Goal: Task Accomplishment & Management: Use online tool/utility

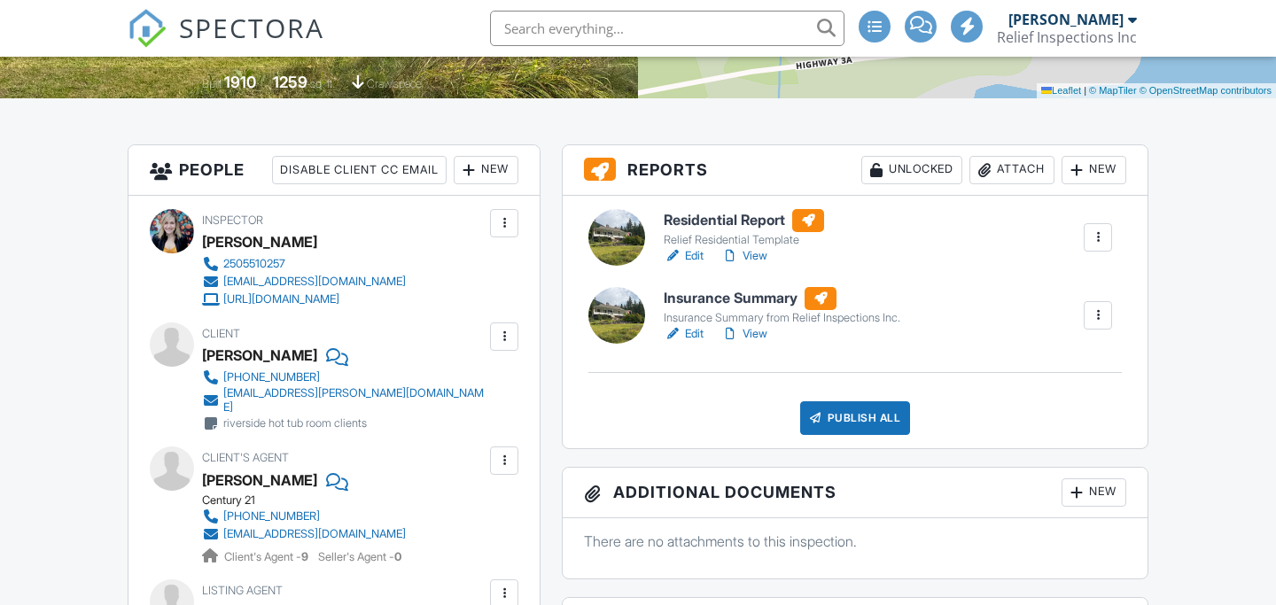
scroll to position [451, 0]
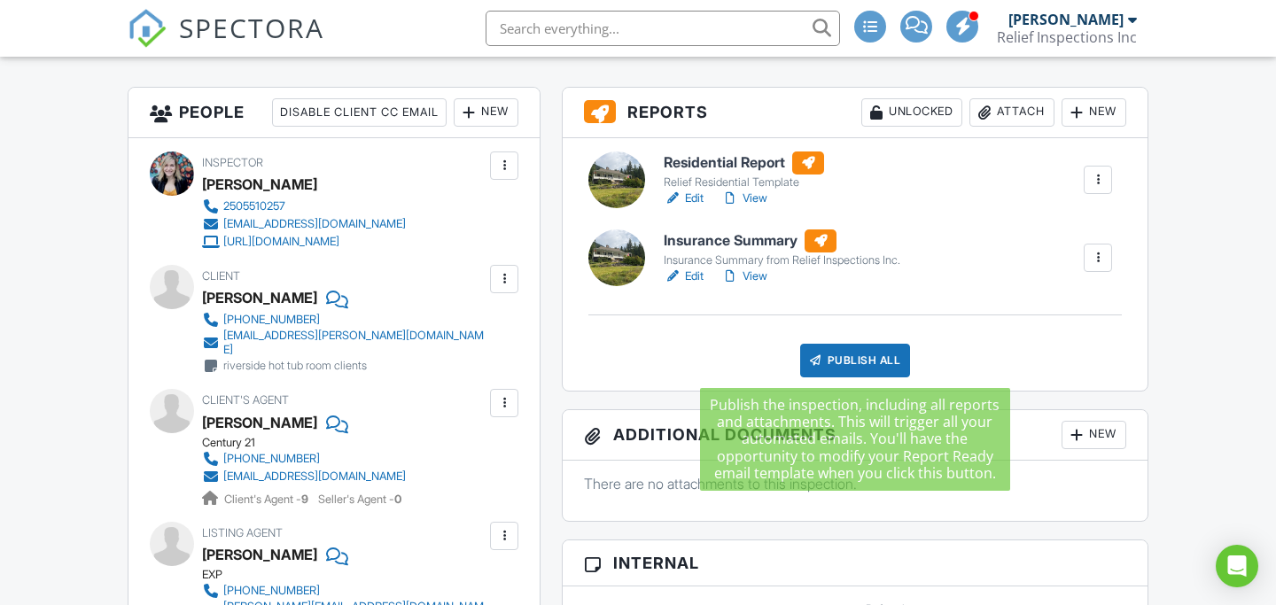
click at [827, 361] on div "Publish All" at bounding box center [855, 361] width 111 height 34
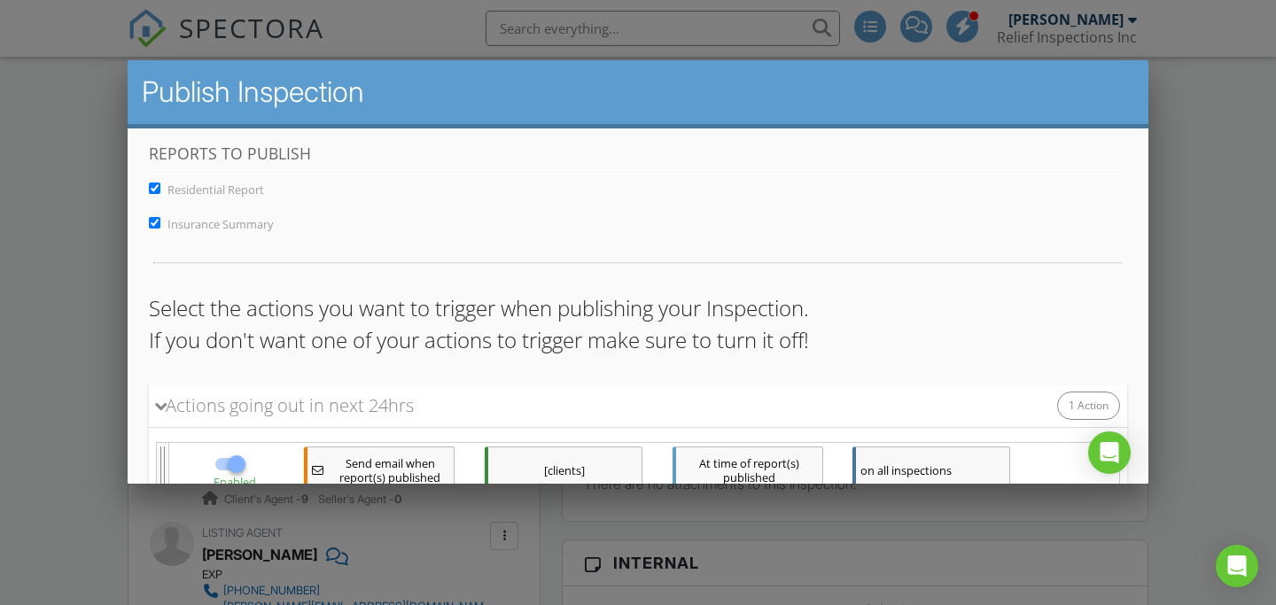
scroll to position [133, 0]
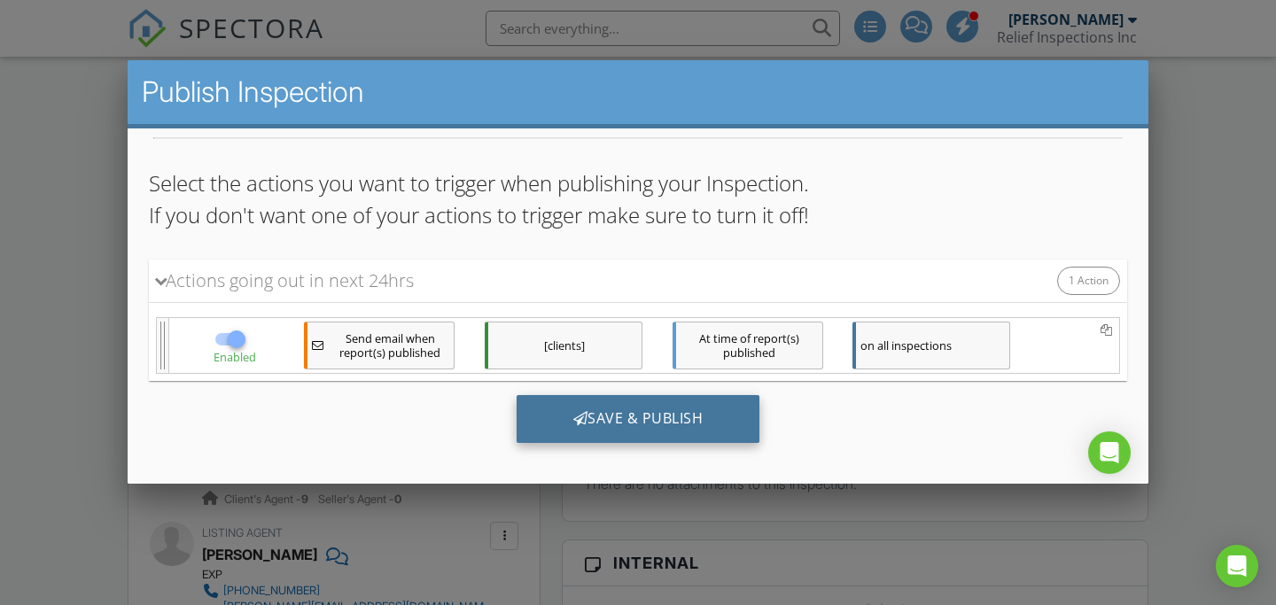
click at [653, 427] on div "Save & Publish" at bounding box center [639, 419] width 244 height 48
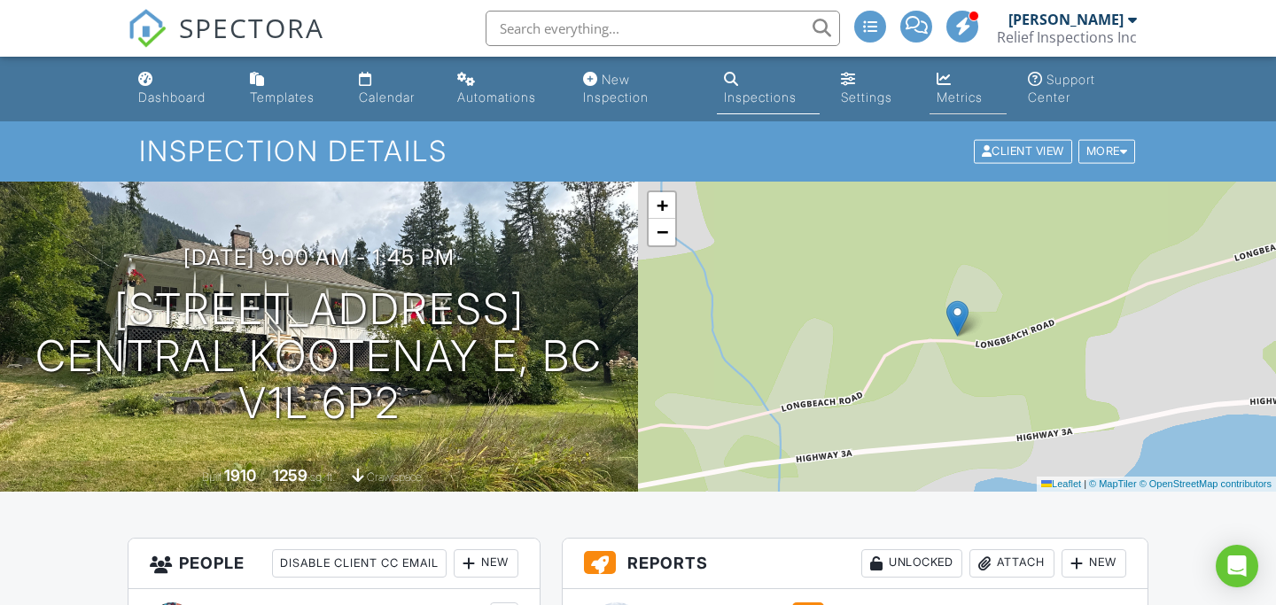
click at [948, 99] on div "Metrics" at bounding box center [960, 97] width 46 height 15
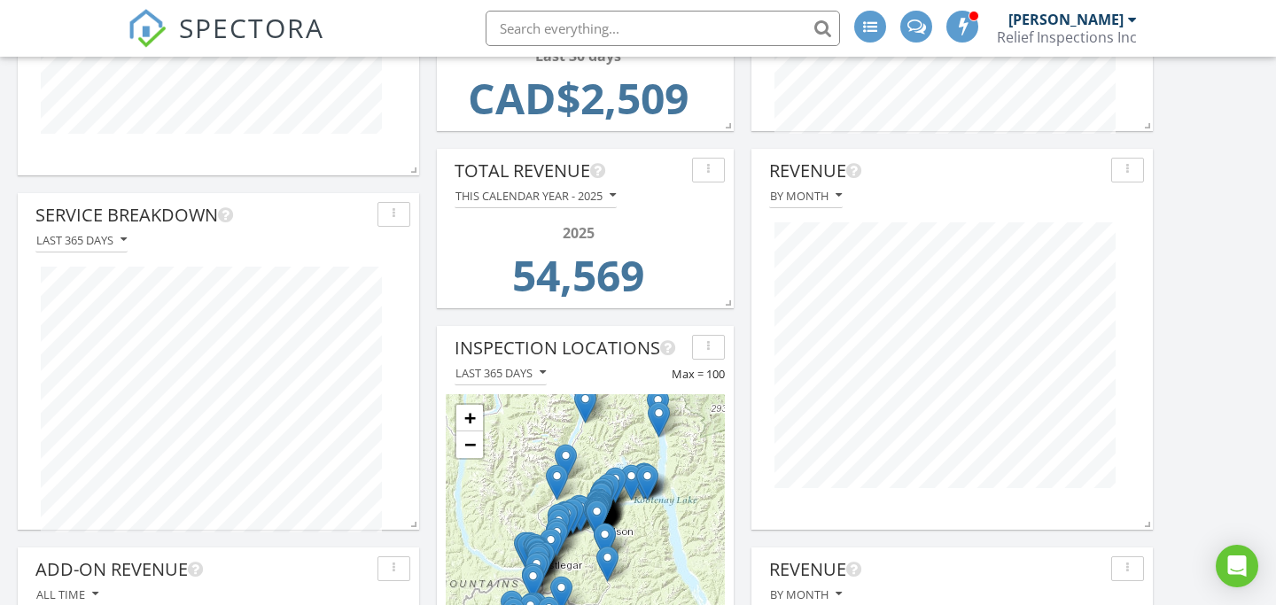
scroll to position [1096, 0]
